Goal: Check status: Check status

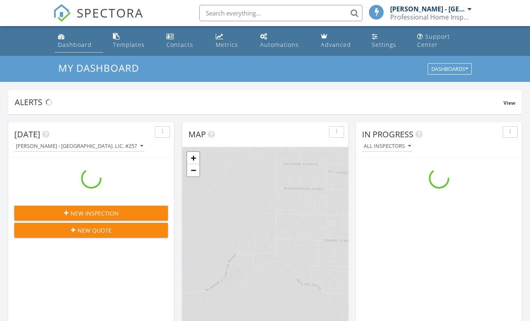
scroll to position [749, 537]
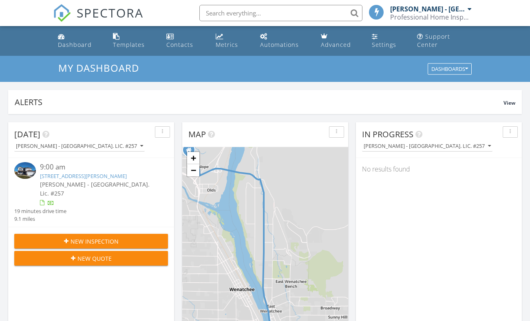
click at [97, 172] on link "303 S Mary Ave, East Wenatchee, WA 98802" at bounding box center [83, 175] width 87 height 7
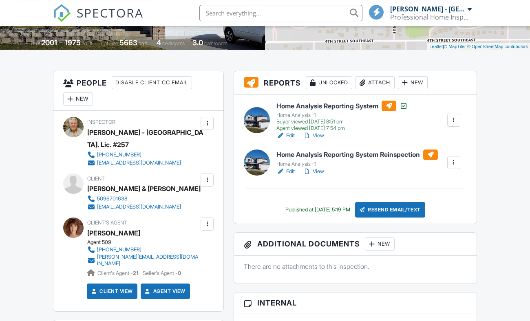
scroll to position [225, 0]
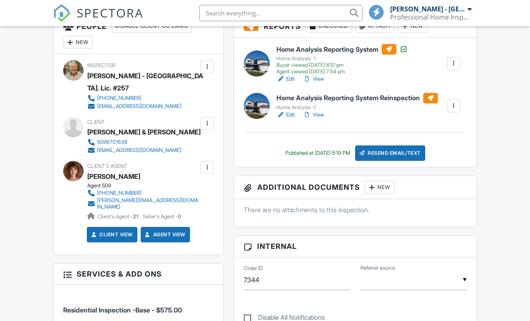
click at [323, 119] on link "View" at bounding box center [313, 115] width 21 height 8
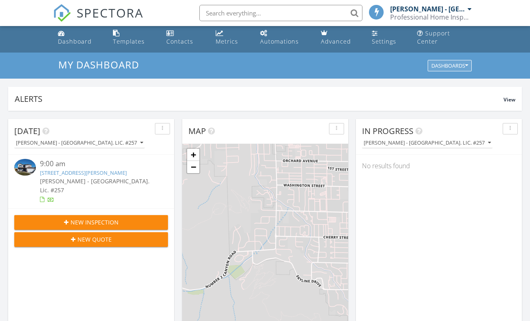
scroll to position [4, 0]
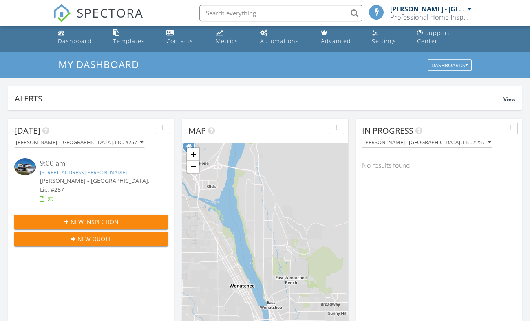
click at [73, 169] on link "[STREET_ADDRESS][PERSON_NAME]" at bounding box center [83, 172] width 87 height 7
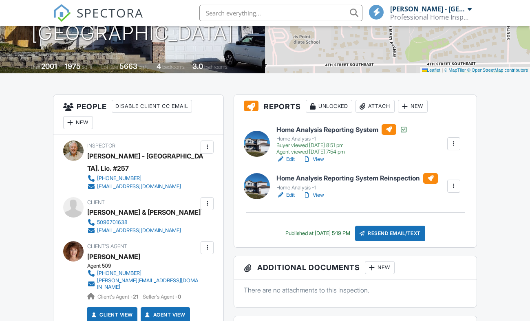
scroll to position [145, 0]
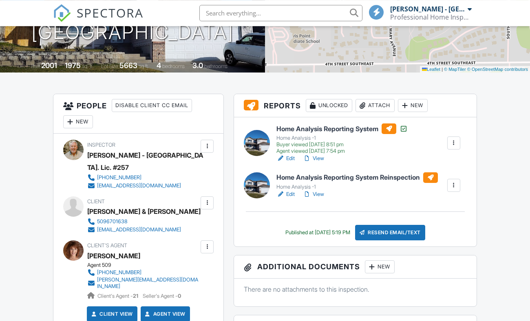
click at [323, 163] on link "View" at bounding box center [313, 158] width 21 height 8
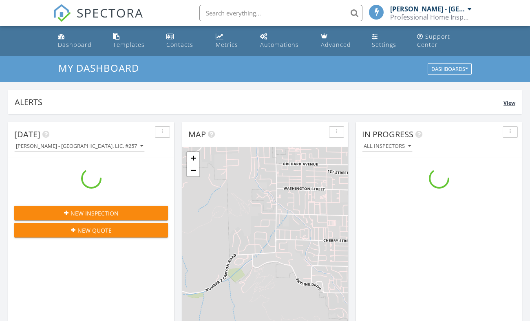
scroll to position [749, 537]
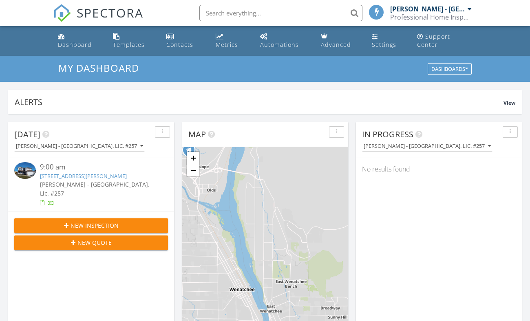
click at [65, 172] on div "[STREET_ADDRESS][PERSON_NAME]" at bounding box center [97, 176] width 115 height 8
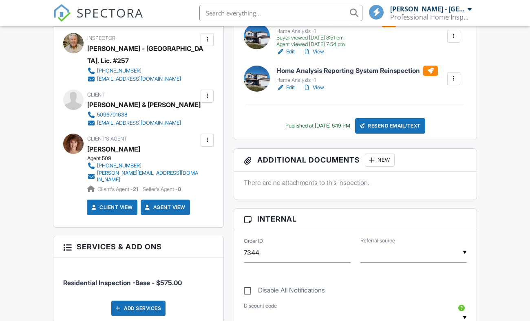
scroll to position [255, 0]
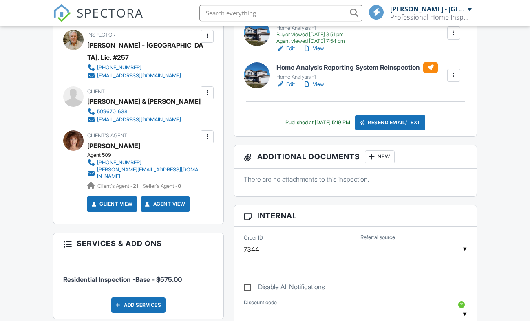
click at [322, 53] on link "View" at bounding box center [313, 48] width 21 height 8
